Goal: Complete application form

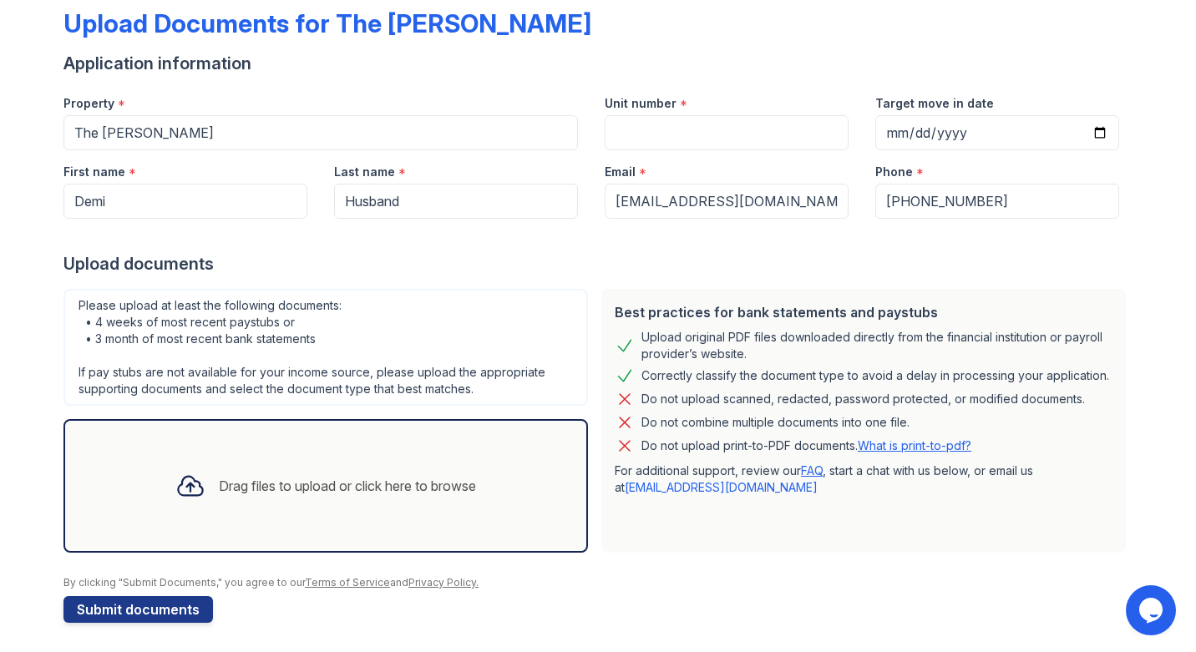
click at [661, 151] on div "Email *" at bounding box center [726, 166] width 244 height 33
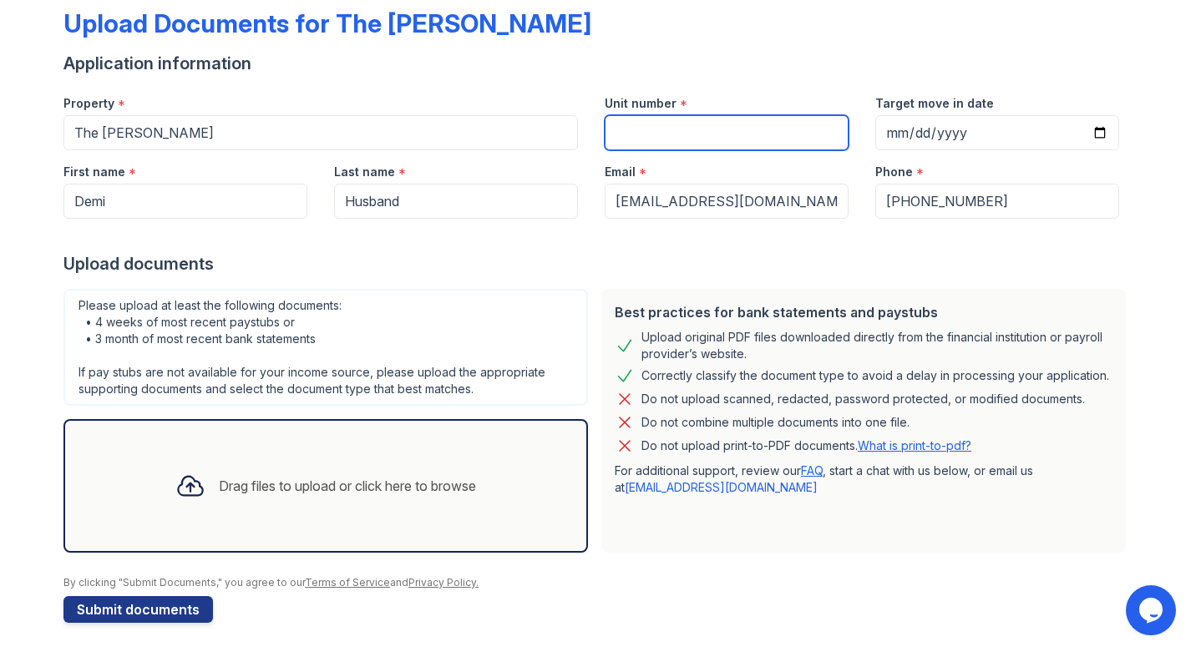
click at [661, 140] on input "Unit number" at bounding box center [726, 132] width 244 height 35
type input "807"
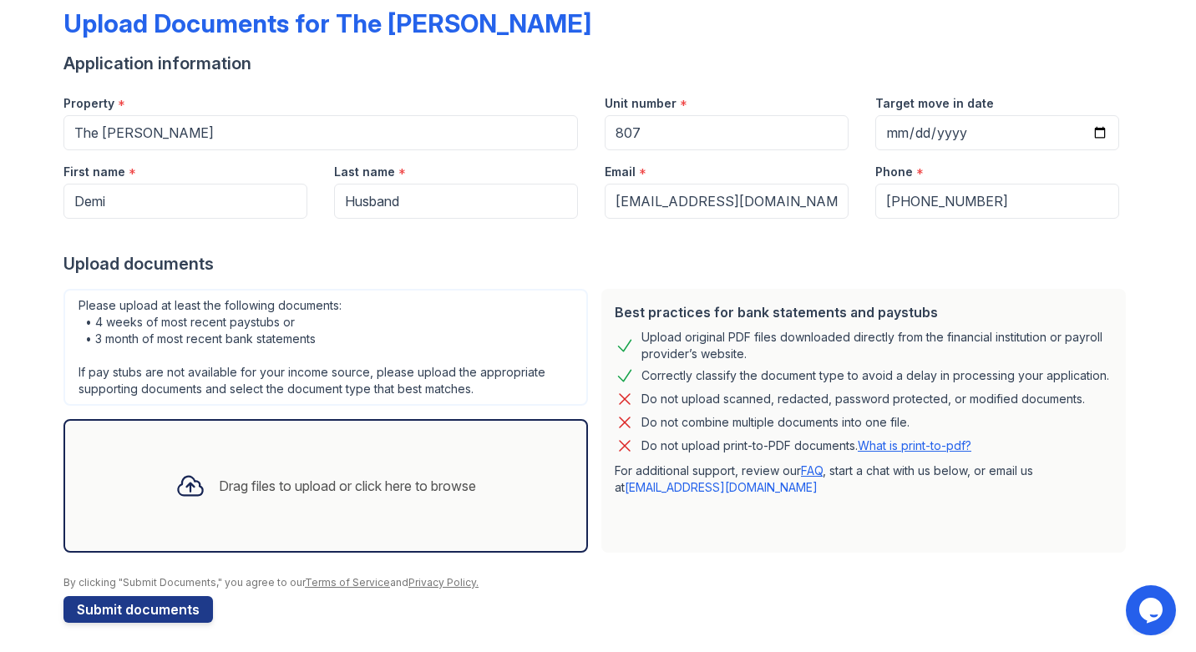
click at [286, 486] on div "Drag files to upload or click here to browse" at bounding box center [347, 486] width 257 height 20
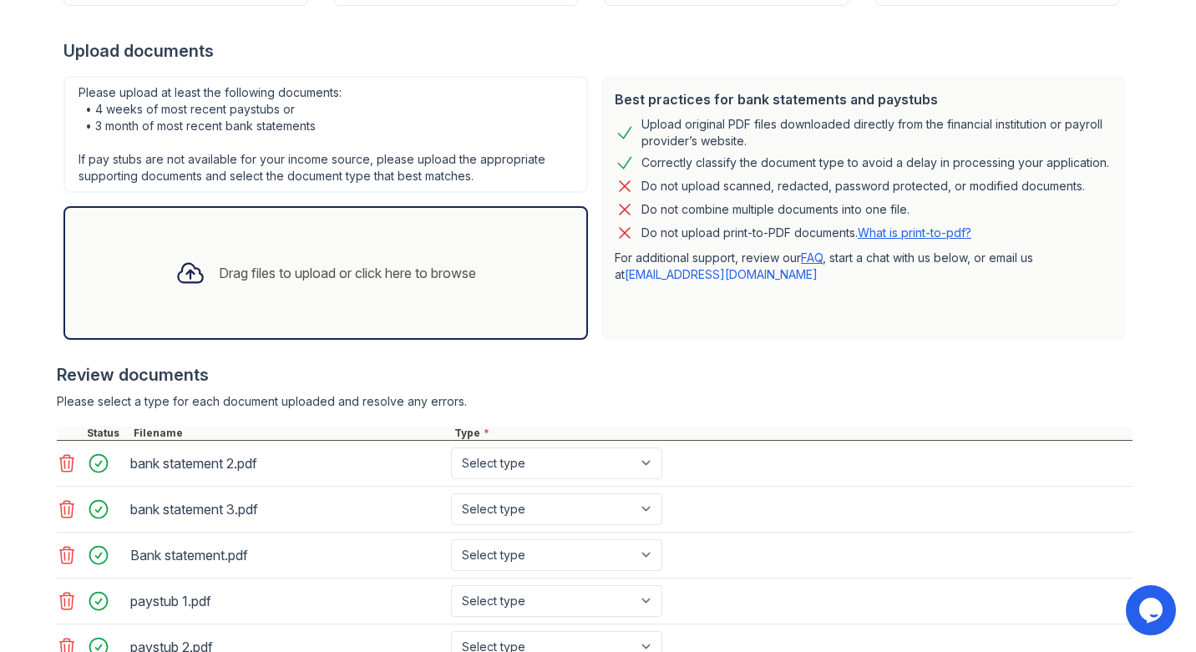
scroll to position [305, 0]
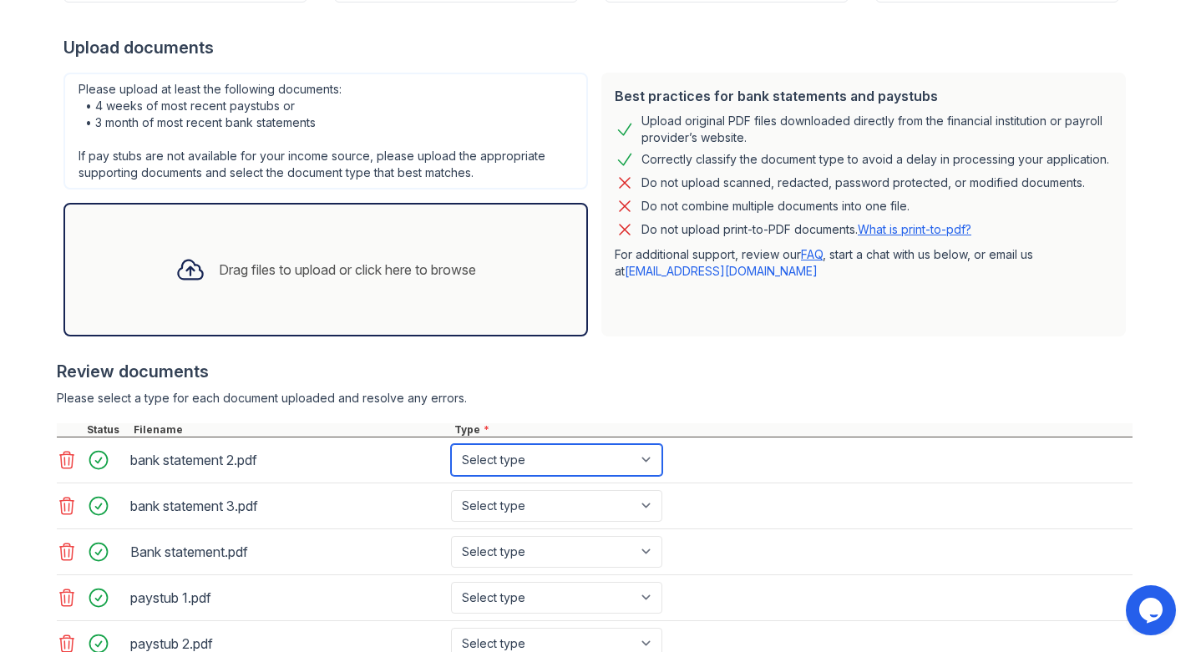
click at [583, 446] on select "Select type Paystub Bank Statement Offer Letter Tax Documents Benefit Award Let…" at bounding box center [556, 460] width 211 height 32
select select "bank_statement"
click at [451, 444] on select "Select type Paystub Bank Statement Offer Letter Tax Documents Benefit Award Let…" at bounding box center [556, 460] width 211 height 32
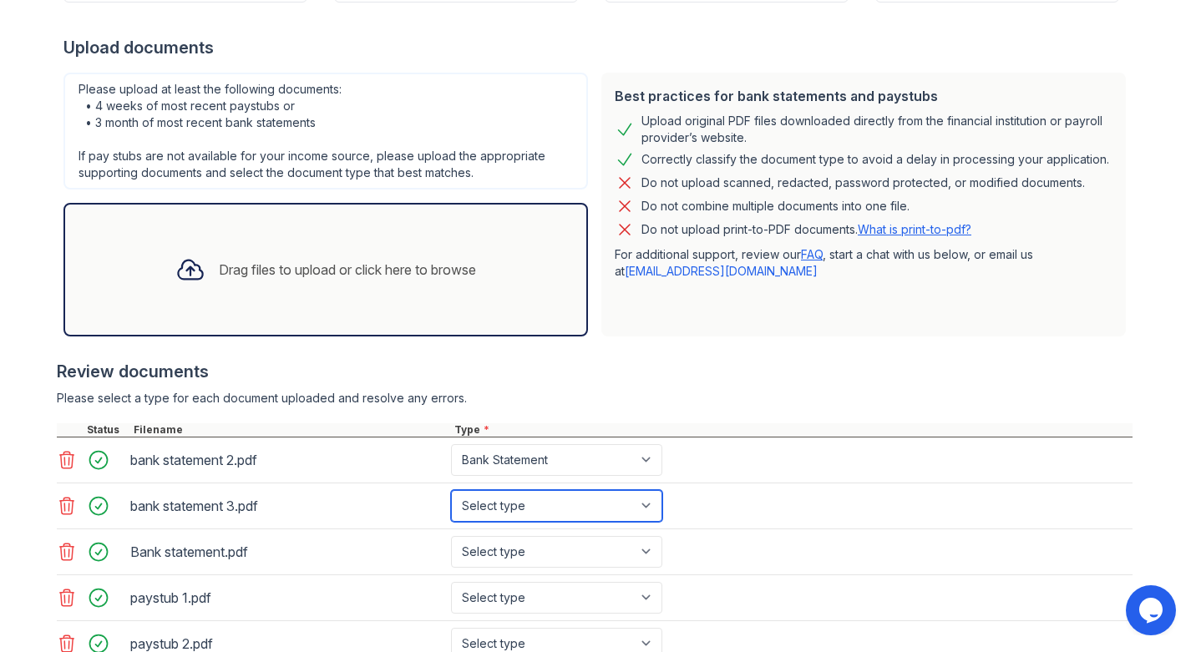
click at [521, 508] on select "Select type Paystub Bank Statement Offer Letter Tax Documents Benefit Award Let…" at bounding box center [556, 506] width 211 height 32
select select "bank_statement"
click at [451, 490] on select "Select type Paystub Bank Statement Offer Letter Tax Documents Benefit Award Let…" at bounding box center [556, 506] width 211 height 32
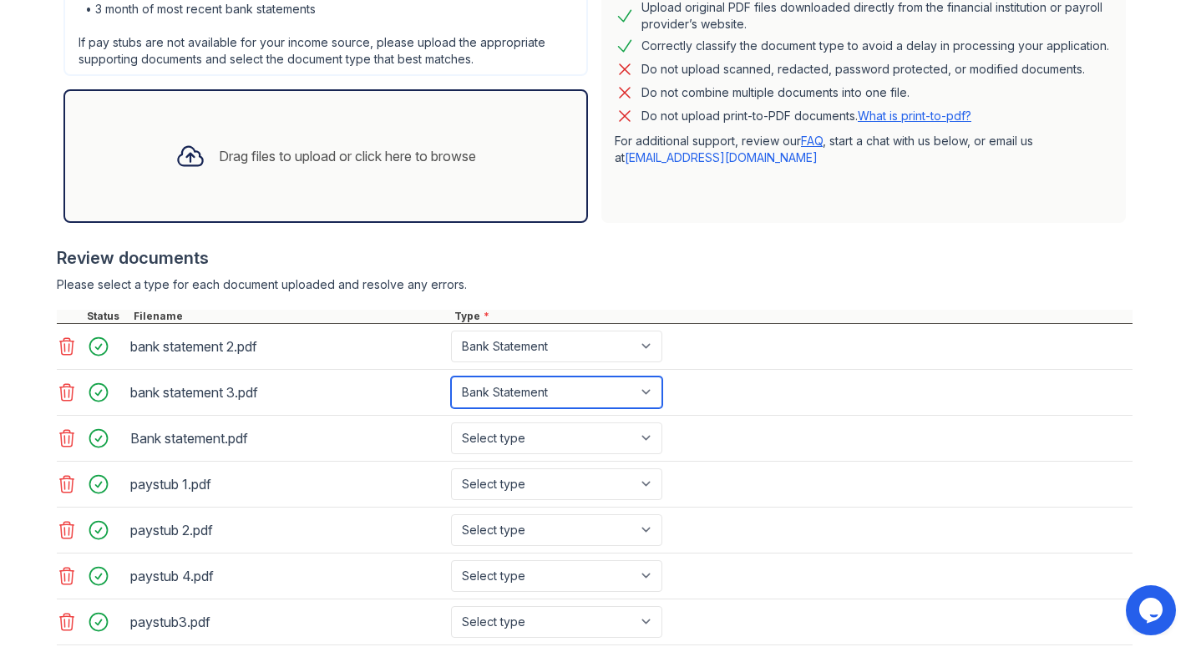
scroll to position [429, 0]
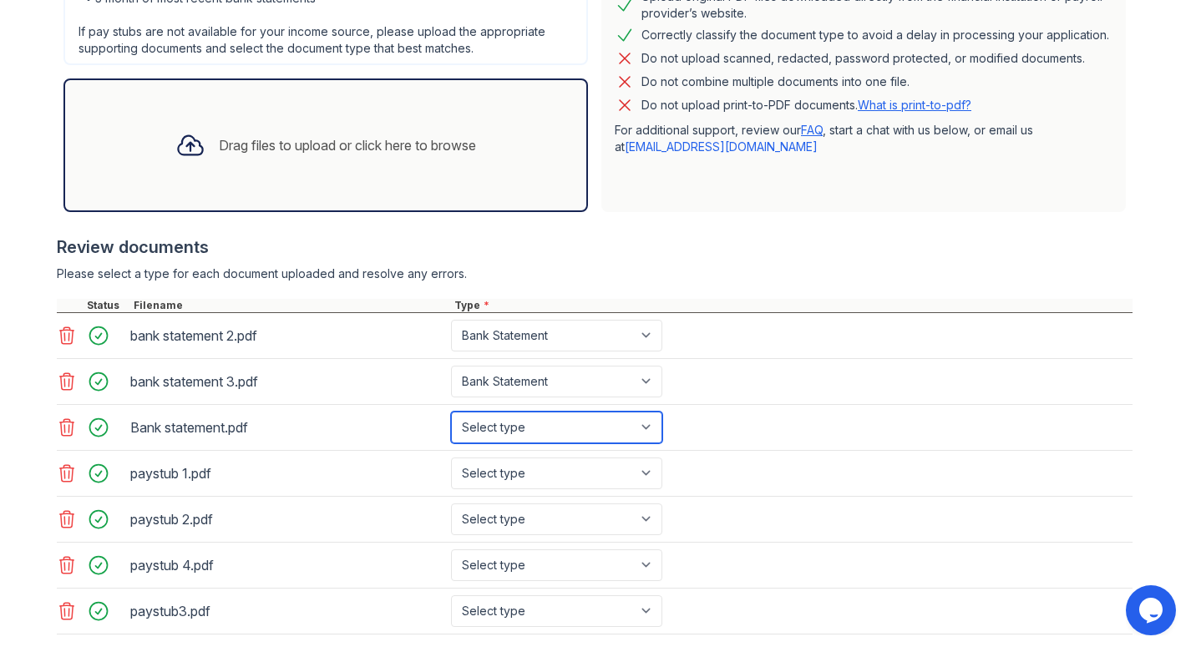
click at [523, 434] on select "Select type Paystub Bank Statement Offer Letter Tax Documents Benefit Award Let…" at bounding box center [556, 428] width 211 height 32
select select "bank_statement"
click at [451, 412] on select "Select type Paystub Bank Statement Offer Letter Tax Documents Benefit Award Let…" at bounding box center [556, 428] width 211 height 32
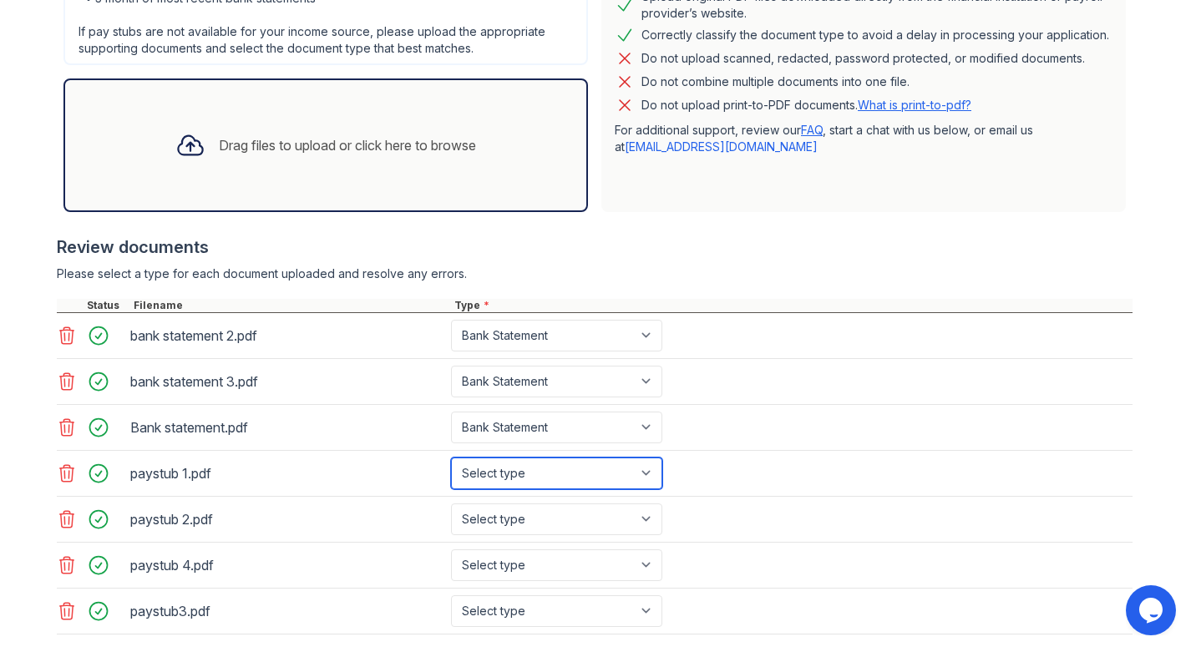
click at [519, 483] on select "Select type Paystub Bank Statement Offer Letter Tax Documents Benefit Award Let…" at bounding box center [556, 474] width 211 height 32
select select "paystub"
click at [451, 458] on select "Select type Paystub Bank Statement Offer Letter Tax Documents Benefit Award Let…" at bounding box center [556, 474] width 211 height 32
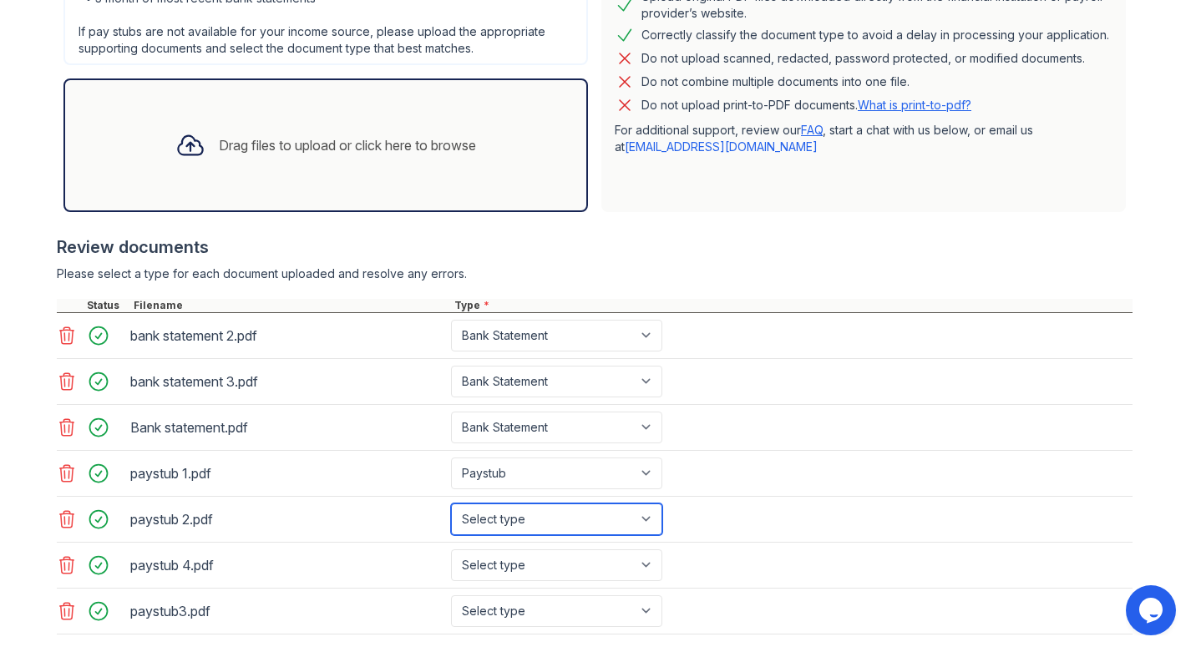
click at [508, 520] on select "Select type Paystub Bank Statement Offer Letter Tax Documents Benefit Award Let…" at bounding box center [556, 519] width 211 height 32
select select "paystub"
click at [451, 503] on select "Select type Paystub Bank Statement Offer Letter Tax Documents Benefit Award Let…" at bounding box center [556, 519] width 211 height 32
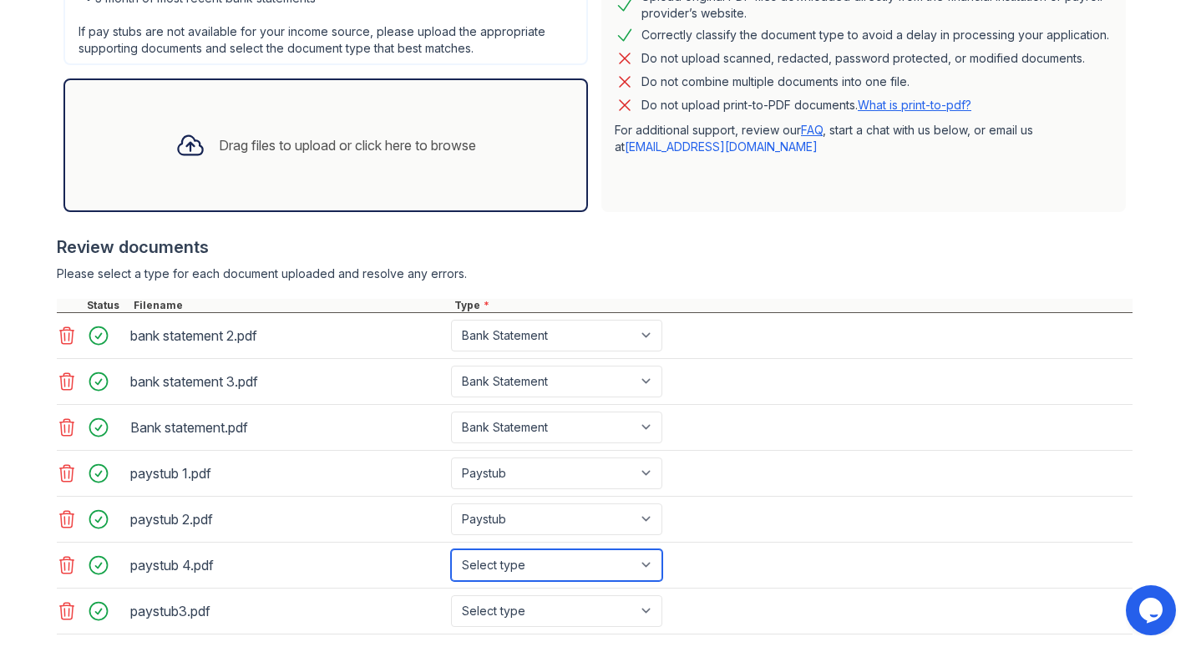
click at [506, 568] on select "Select type Paystub Bank Statement Offer Letter Tax Documents Benefit Award Let…" at bounding box center [556, 565] width 211 height 32
select select "paystub"
click at [451, 549] on select "Select type Paystub Bank Statement Offer Letter Tax Documents Benefit Award Let…" at bounding box center [556, 565] width 211 height 32
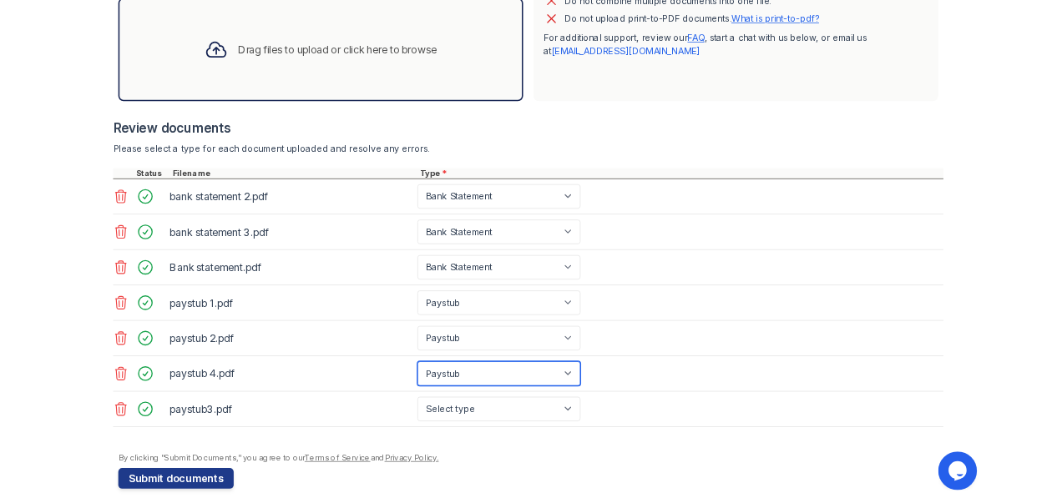
scroll to position [525, 0]
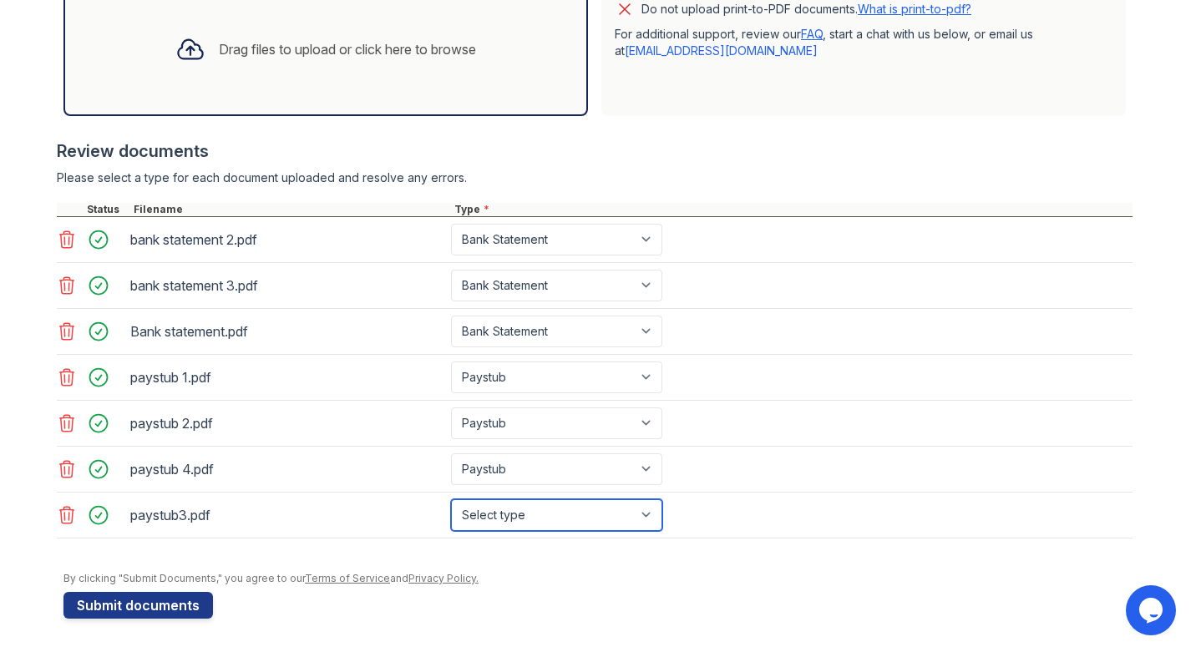
click at [513, 499] on select "Select type Paystub Bank Statement Offer Letter Tax Documents Benefit Award Let…" at bounding box center [556, 515] width 211 height 32
select select "paystub"
click at [451, 499] on select "Select type Paystub Bank Statement Offer Letter Tax Documents Benefit Award Let…" at bounding box center [556, 515] width 211 height 32
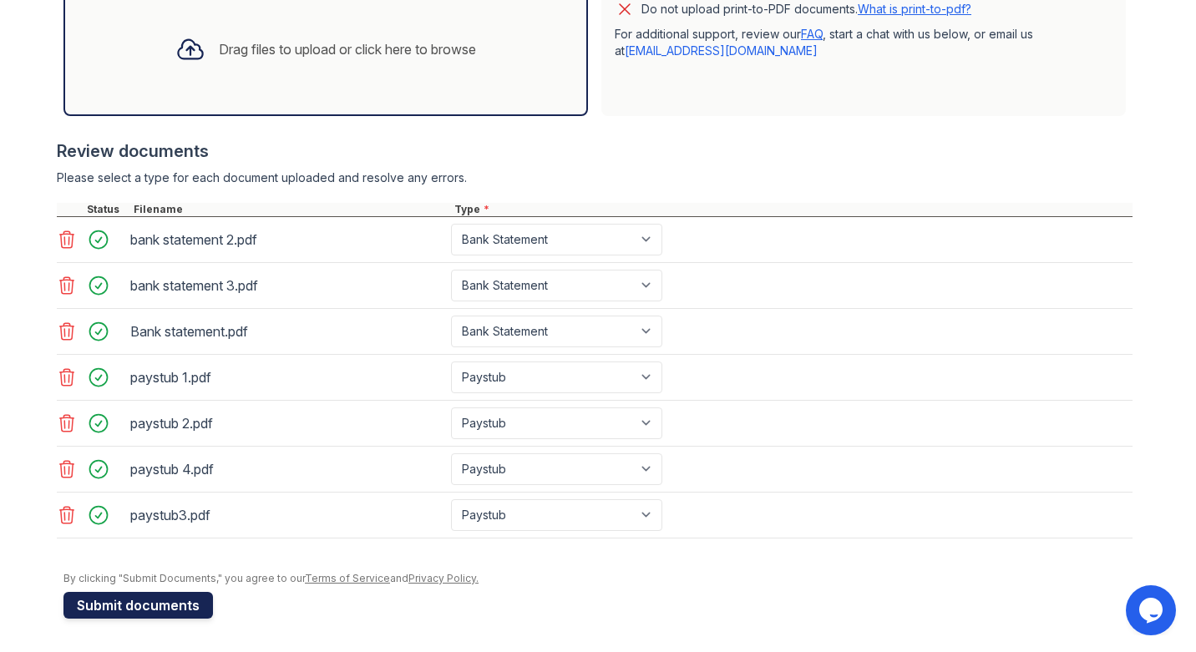
click at [172, 608] on button "Submit documents" at bounding box center [137, 605] width 149 height 27
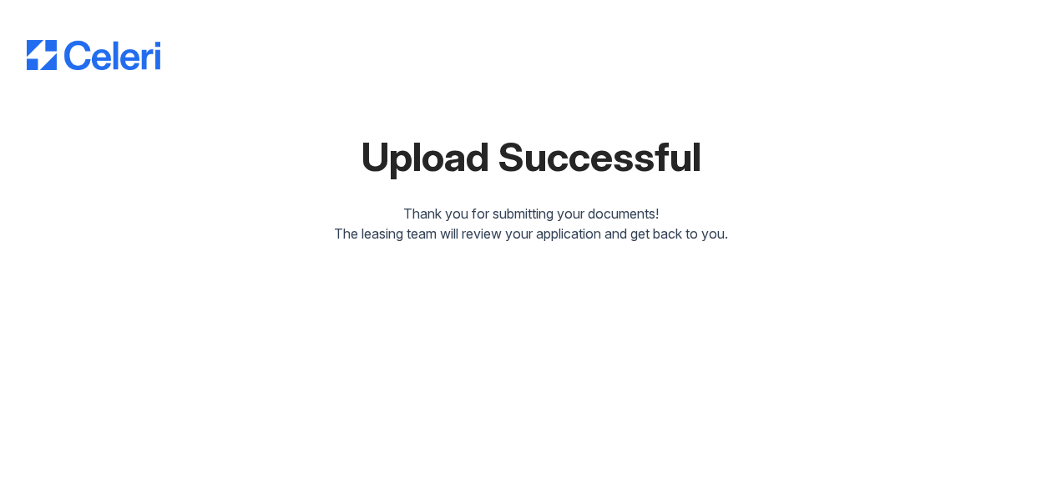
click at [431, 163] on div "Upload Successful" at bounding box center [531, 157] width 1009 height 40
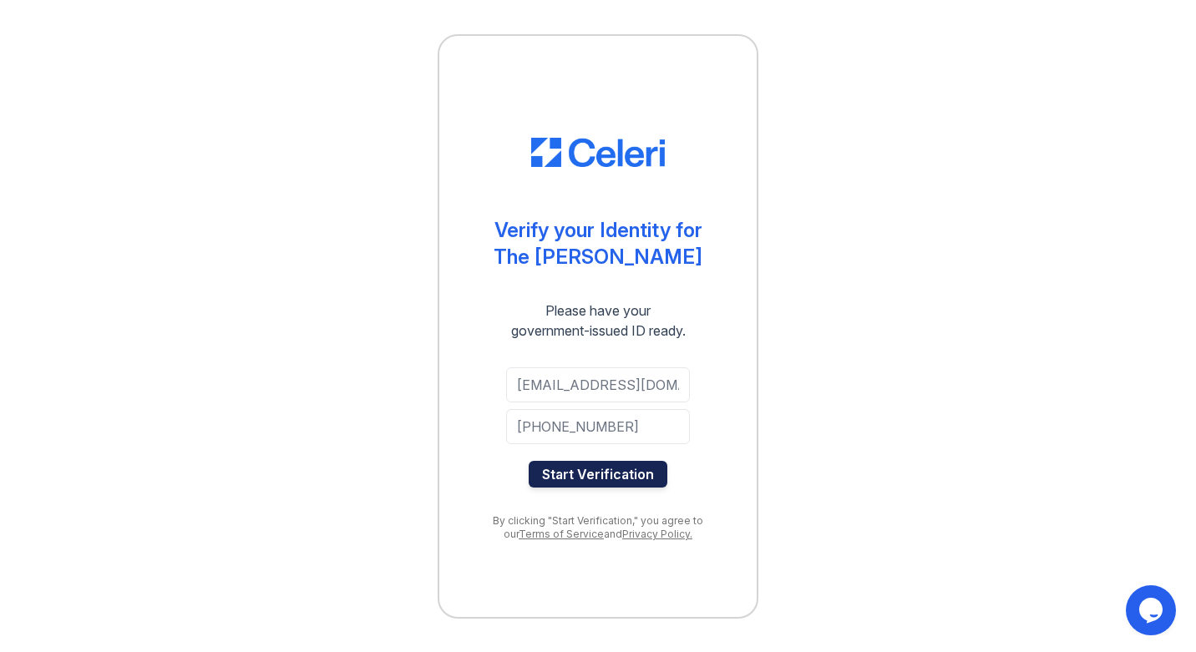
click at [596, 476] on button "Start Verification" at bounding box center [597, 474] width 139 height 27
